Goal: Information Seeking & Learning: Learn about a topic

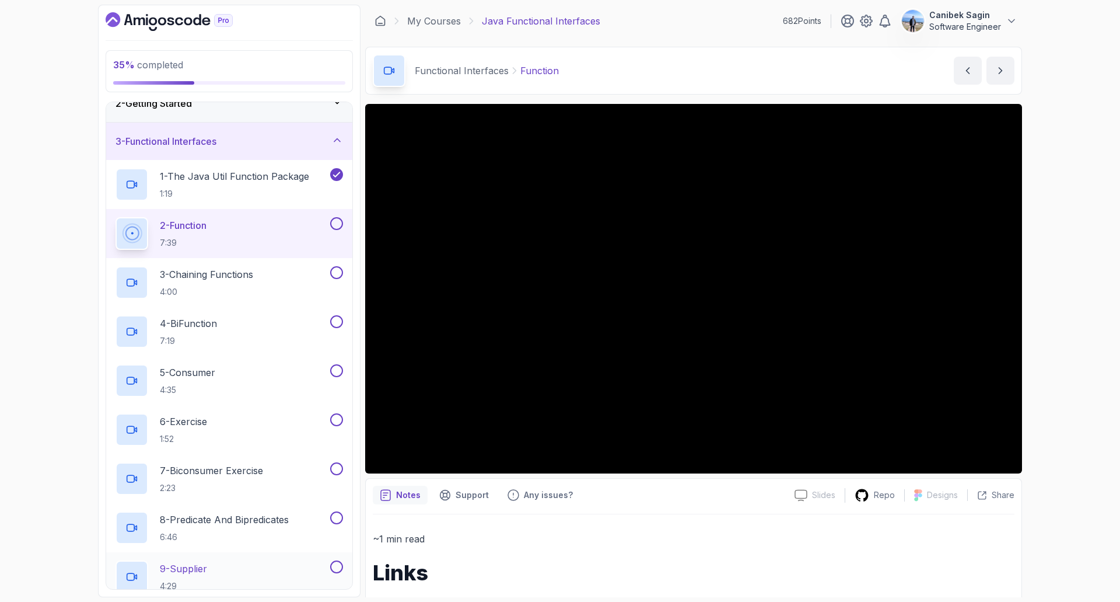
scroll to position [46, 0]
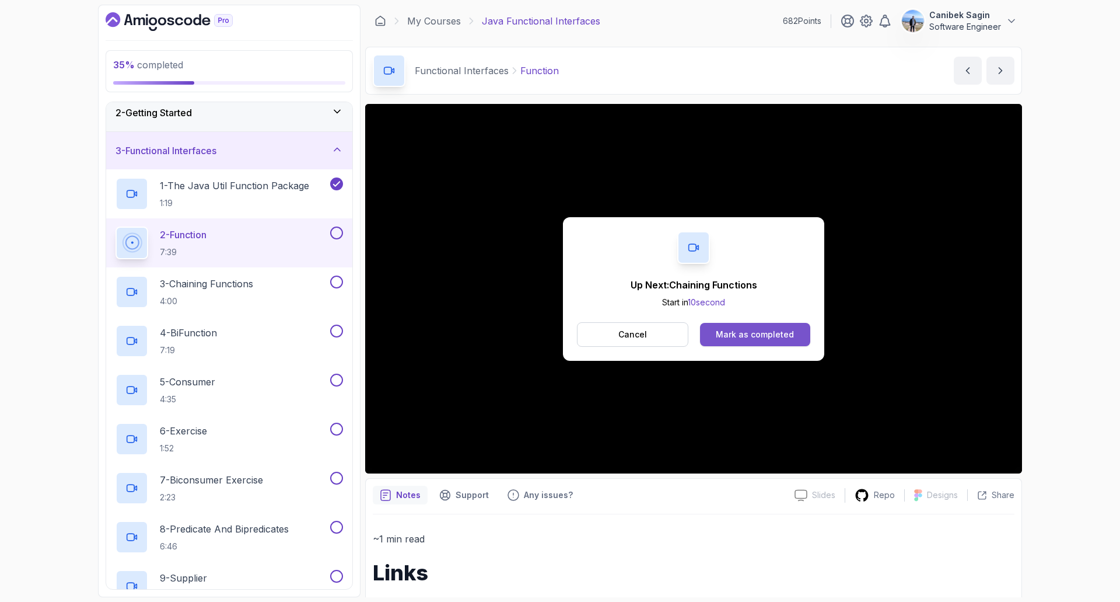
click at [747, 334] on div "Mark as completed" at bounding box center [755, 334] width 78 height 12
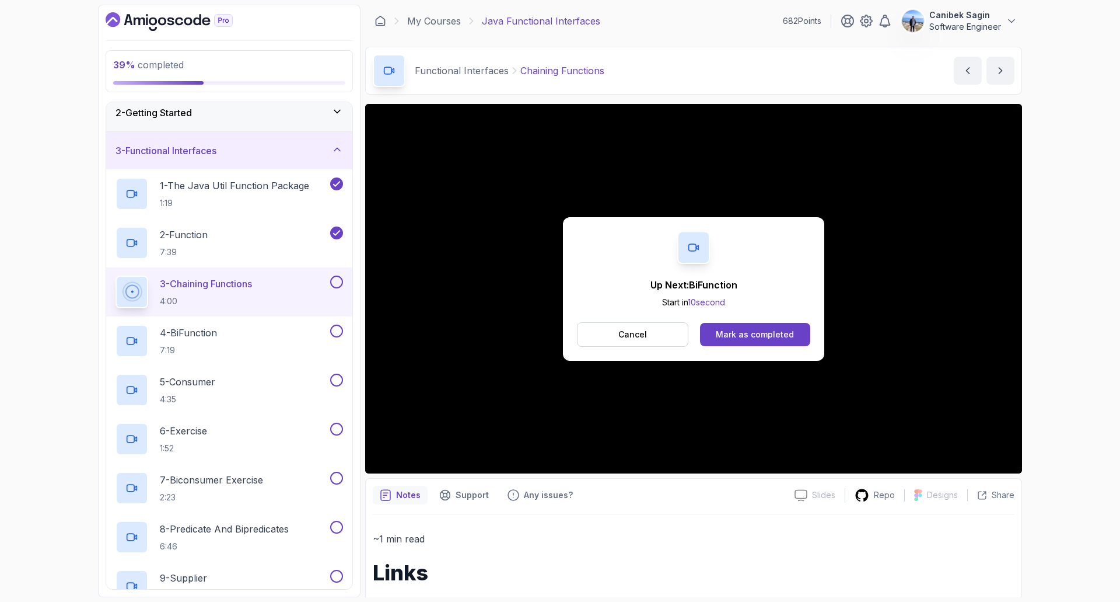
click at [337, 290] on button "3 - Chaining Functions 4:00" at bounding box center [230, 291] width 228 height 33
click at [757, 338] on div "Mark as completed" at bounding box center [755, 334] width 78 height 12
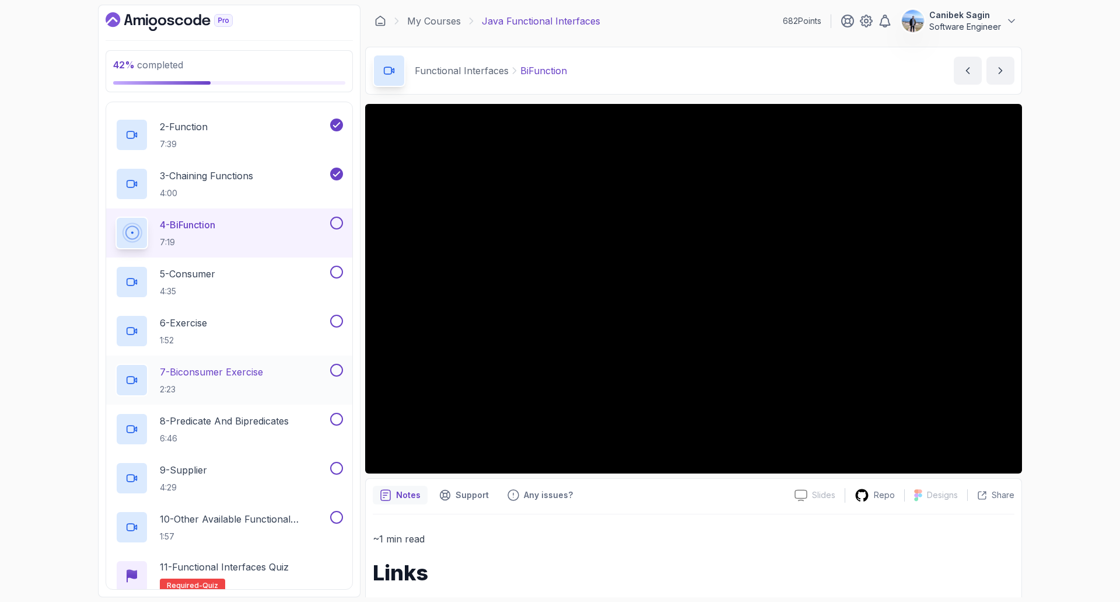
scroll to position [163, 0]
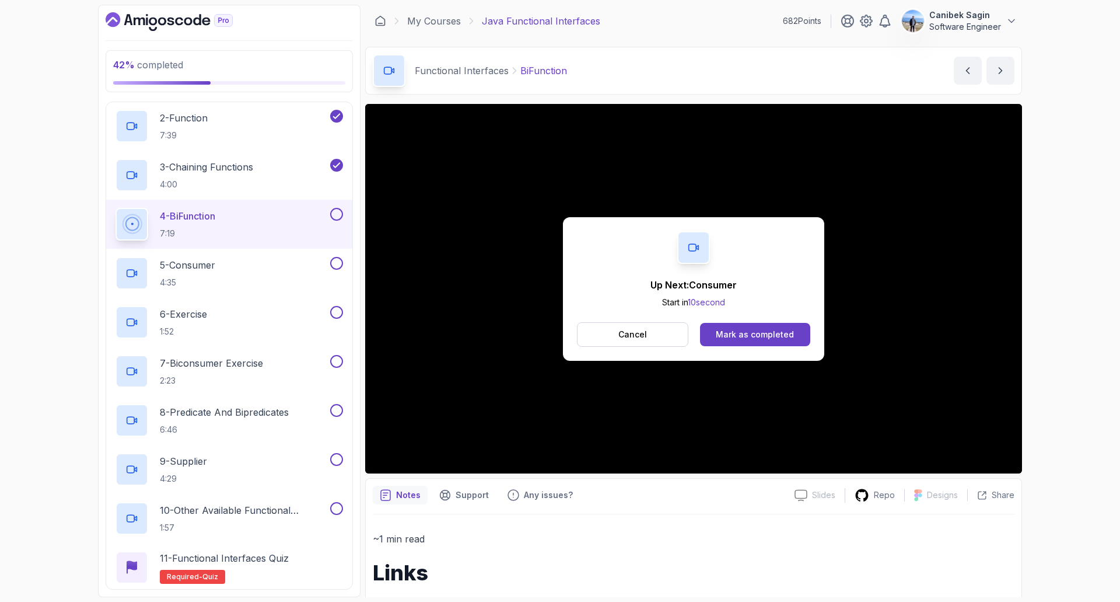
click at [677, 233] on div "Up Next: Consumer Start in 10 second Cancel Mark as completed" at bounding box center [693, 289] width 261 height 144
click at [722, 333] on div "Mark as completed" at bounding box center [755, 334] width 78 height 12
